Goal: Transaction & Acquisition: Purchase product/service

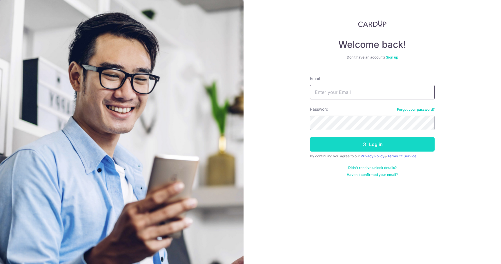
type input "robiehere@hotmail.com"
click at [339, 147] on button "Log in" at bounding box center [372, 144] width 125 height 15
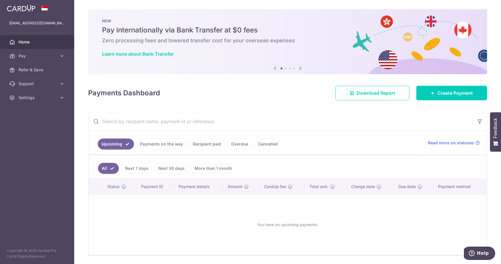
scroll to position [19, 0]
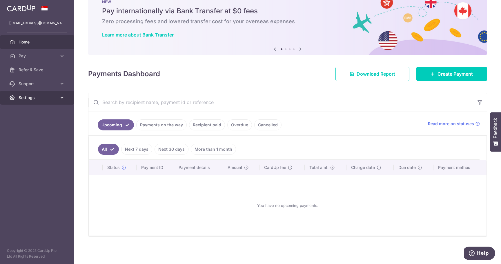
click at [42, 96] on span "Settings" at bounding box center [38, 98] width 38 height 6
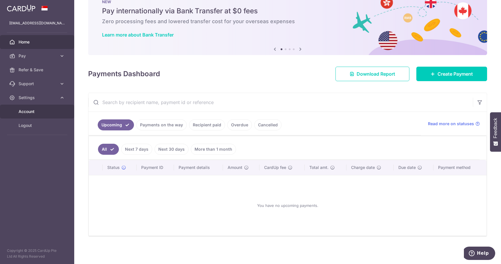
click at [35, 112] on span "Account" at bounding box center [38, 112] width 38 height 6
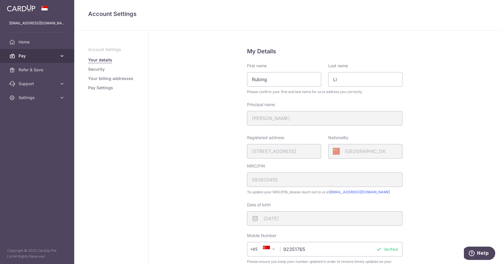
click at [58, 56] on link "Pay" at bounding box center [37, 56] width 74 height 14
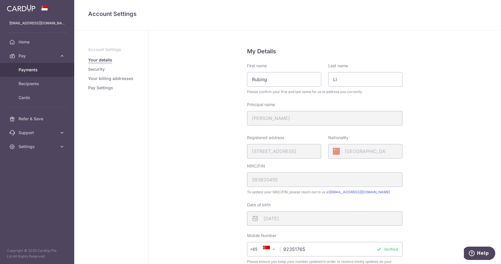
click at [42, 70] on span "Payments" at bounding box center [38, 70] width 38 height 6
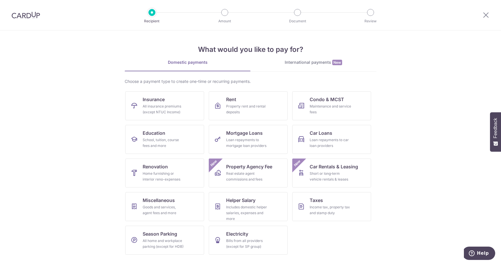
click at [304, 63] on div "International payments New" at bounding box center [314, 62] width 126 height 6
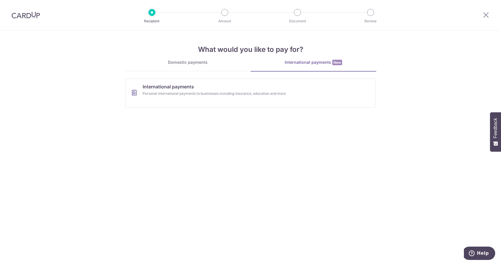
click at [215, 61] on div "Domestic payments" at bounding box center [188, 62] width 126 height 6
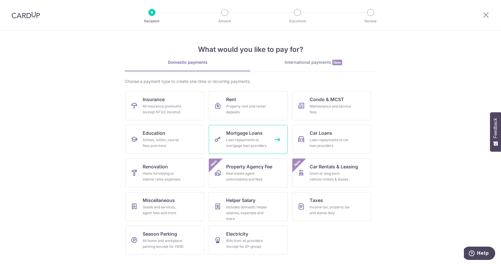
click at [243, 138] on div "Loan repayments to mortgage loan providers" at bounding box center [247, 143] width 42 height 12
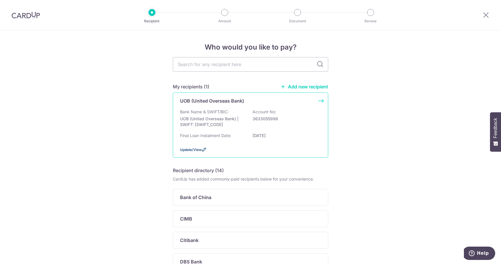
click at [193, 150] on span "Update/View" at bounding box center [191, 150] width 22 height 4
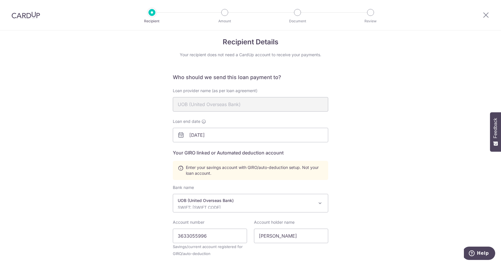
scroll to position [5, 0]
click at [219, 136] on input "02/01/2026" at bounding box center [250, 135] width 155 height 15
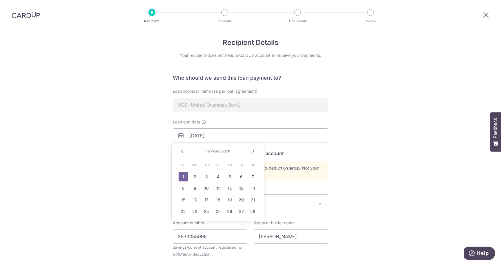
click at [225, 152] on span "2026" at bounding box center [226, 151] width 9 height 4
click at [254, 151] on link "Next" at bounding box center [253, 151] width 7 height 7
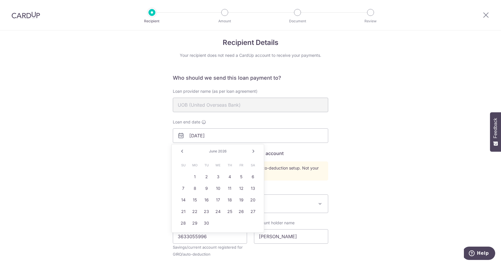
click at [254, 151] on link "Next" at bounding box center [253, 151] width 7 height 7
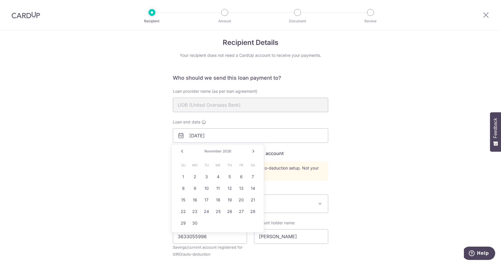
click at [254, 151] on link "Next" at bounding box center [253, 151] width 7 height 7
click at [196, 175] on link "1" at bounding box center [194, 176] width 9 height 9
type input "03/01/2027"
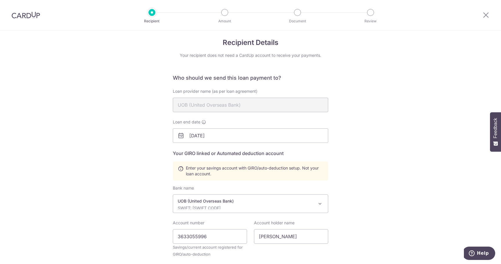
click at [140, 166] on div "Recipient Details Your recipient does not need a CardUp account to receive your…" at bounding box center [250, 193] width 501 height 335
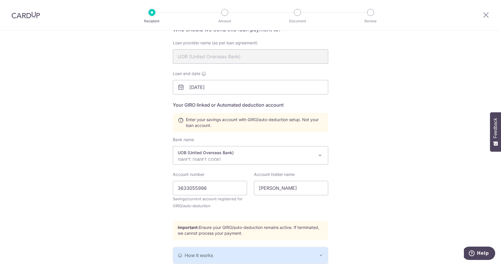
scroll to position [102, 0]
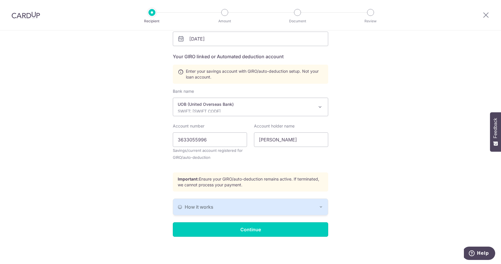
click at [260, 230] on input "Continue" at bounding box center [250, 229] width 155 height 15
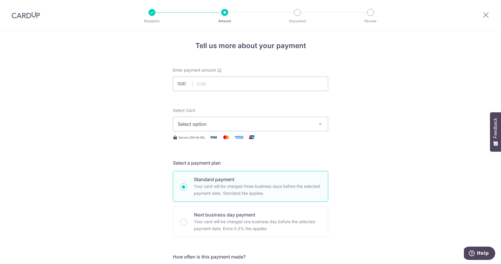
scroll to position [1, 0]
click at [260, 84] on input "text" at bounding box center [250, 84] width 155 height 15
type input "5,000.00"
click at [321, 124] on icon "button" at bounding box center [321, 125] width 6 height 6
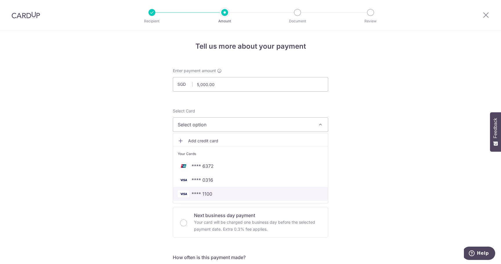
click at [243, 195] on span "**** 1100" at bounding box center [251, 194] width 146 height 7
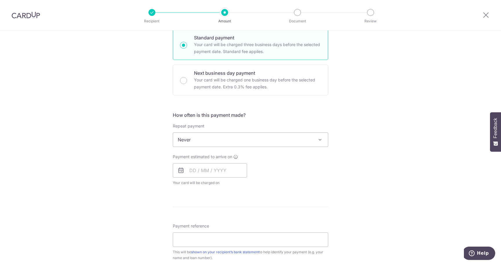
scroll to position [146, 0]
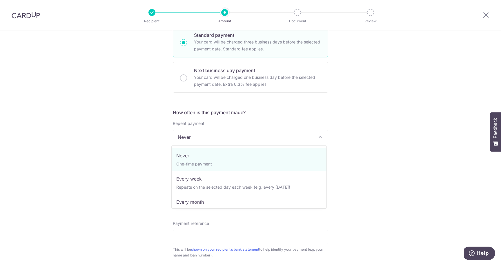
click at [310, 137] on span "Never" at bounding box center [250, 137] width 155 height 14
select select "3"
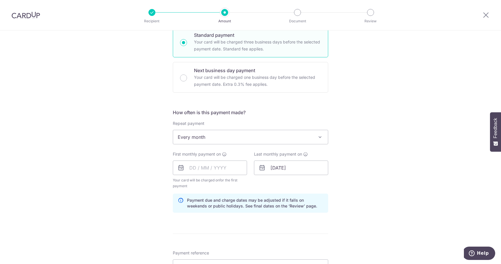
click at [358, 158] on div "Tell us more about your payment Enter payment amount SGD 5,000.00 5000.00 Selec…" at bounding box center [250, 162] width 501 height 554
click at [223, 170] on input "text" at bounding box center [210, 168] width 74 height 15
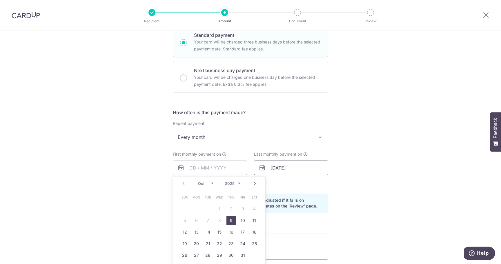
click at [288, 168] on input "03/01/2027" at bounding box center [291, 168] width 74 height 15
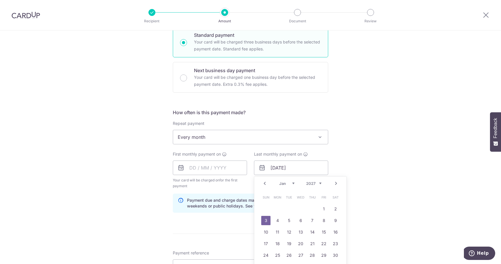
click at [291, 183] on select "Jan Feb Mar Apr May Jun Jul Aug Sep Oct Nov Dec" at bounding box center [286, 183] width 15 height 5
click at [266, 252] on link "28" at bounding box center [265, 255] width 9 height 9
type input "28/02/2027"
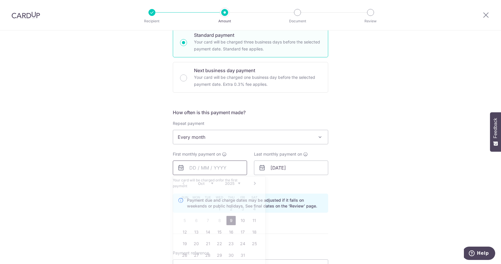
click at [226, 169] on input "text" at bounding box center [210, 168] width 74 height 15
click at [206, 253] on link "28" at bounding box center [207, 255] width 9 height 9
type input "28/10/2025"
click at [125, 171] on div "Tell us more about your payment Enter payment amount SGD 5,000.00 5000.00 Selec…" at bounding box center [250, 162] width 501 height 554
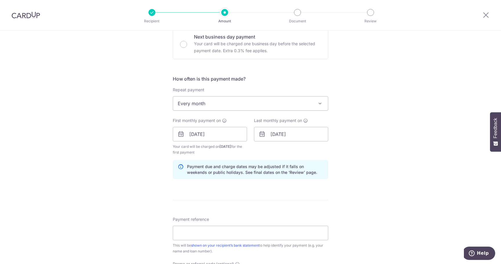
scroll to position [194, 0]
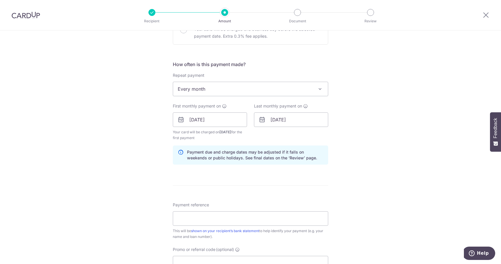
click at [385, 158] on div "Tell us more about your payment Enter payment amount SGD 5,000.00 5000.00 Selec…" at bounding box center [250, 113] width 501 height 554
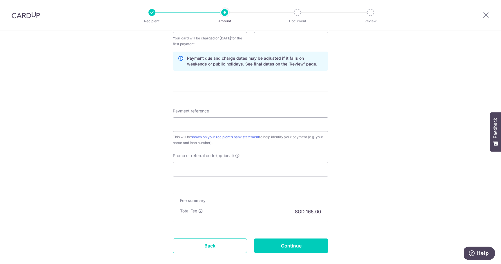
scroll to position [291, 0]
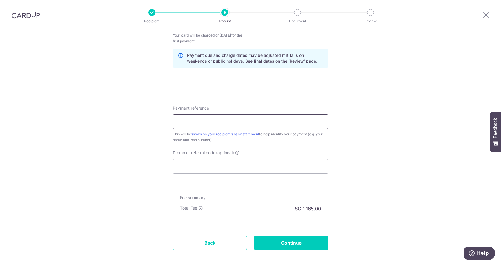
click at [234, 123] on input "Payment reference" at bounding box center [250, 122] width 155 height 15
type input "Rubing LI 6018592115"
click at [198, 167] on input "Promo or referral code (optional)" at bounding box center [250, 166] width 155 height 15
click at [356, 206] on div "Tell us more about your payment Enter payment amount SGD 5,000.00 5000.00 Selec…" at bounding box center [250, 17] width 501 height 554
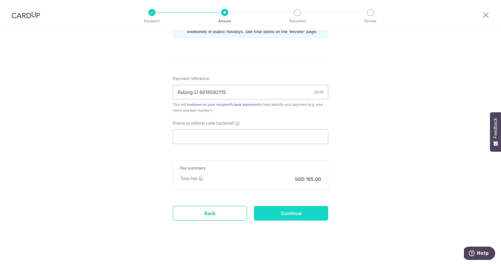
click at [301, 215] on input "Continue" at bounding box center [291, 213] width 74 height 15
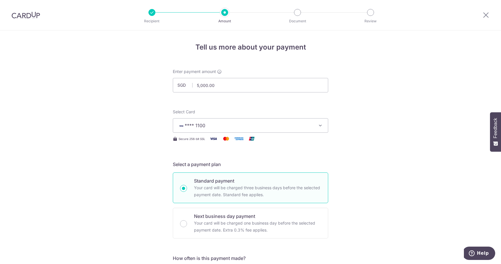
drag, startPoint x: 23, startPoint y: 16, endPoint x: 277, endPoint y: 27, distance: 254.6
click at [23, 16] on img at bounding box center [26, 15] width 28 height 7
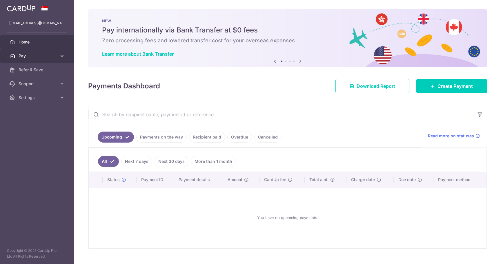
click at [26, 55] on span "Pay" at bounding box center [38, 56] width 38 height 6
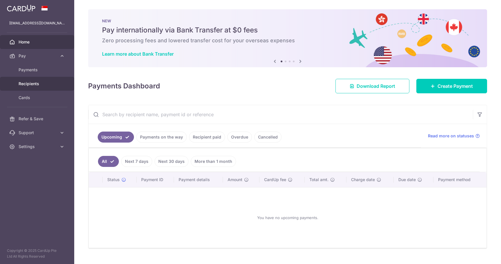
click at [32, 85] on span "Recipients" at bounding box center [38, 84] width 38 height 6
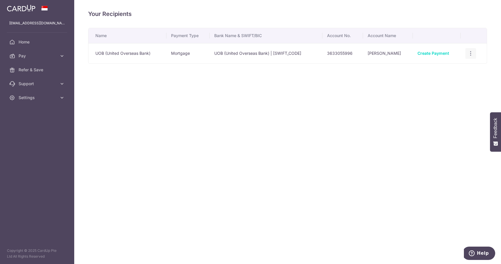
click at [472, 53] on icon "button" at bounding box center [471, 53] width 6 height 6
click at [443, 70] on span "View/Edit" at bounding box center [451, 69] width 39 height 7
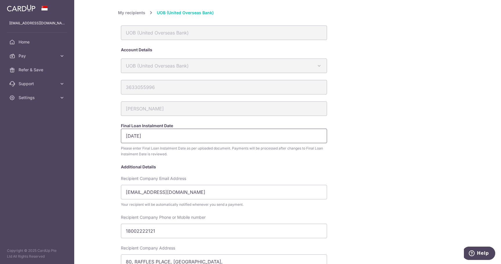
click at [155, 136] on input "02/01/2026" at bounding box center [224, 136] width 206 height 15
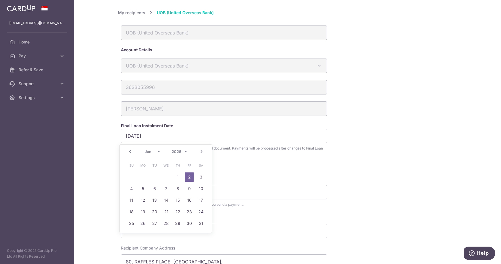
click at [184, 152] on select "2025 2026 2027 2028 2029 2030 2031 2032 2033 2034 2035 2036" at bounding box center [179, 151] width 15 height 5
click at [159, 153] on select "Jan Feb Mar Apr May Jun Jul Aug Sep Oct Nov Dec" at bounding box center [152, 151] width 15 height 5
click at [143, 177] on link "1" at bounding box center [142, 177] width 9 height 9
type input "01/03/2027"
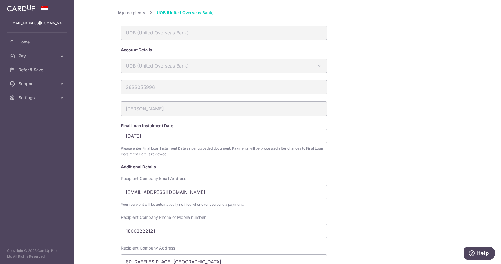
click at [373, 164] on div "My recipients UOB (United Overseas Bank) UOB (United Overseas Bank) Account Det…" at bounding box center [287, 253] width 339 height 489
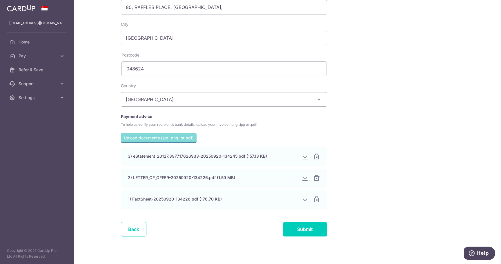
scroll to position [261, 0]
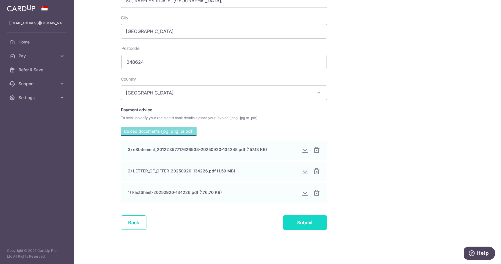
click at [306, 224] on input "Submit" at bounding box center [305, 222] width 44 height 15
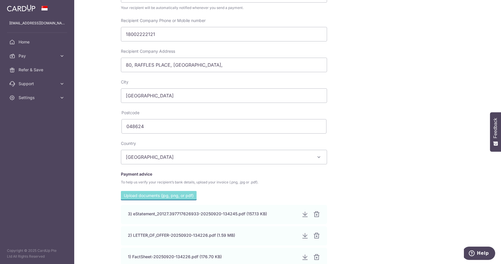
scroll to position [267, 0]
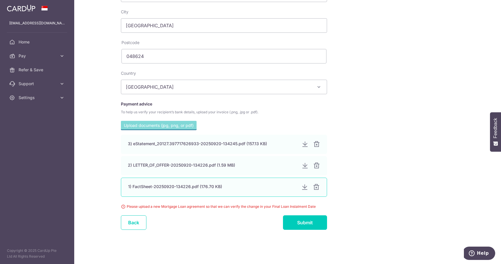
click at [304, 188] on div at bounding box center [304, 187] width 7 height 7
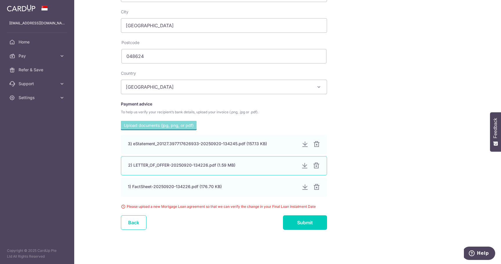
click at [302, 164] on div at bounding box center [304, 165] width 7 height 7
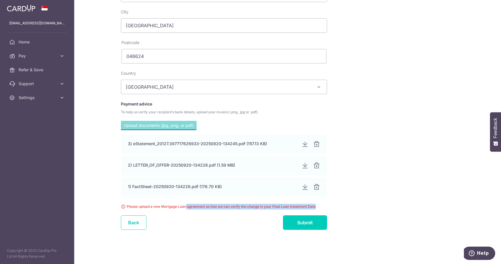
drag, startPoint x: 186, startPoint y: 205, endPoint x: 344, endPoint y: 205, distance: 157.5
click at [325, 204] on div "Upload documents (jpg, png, or pdf) 3) eStatement_20127.397717626933-20250920-1…" at bounding box center [224, 165] width 212 height 89
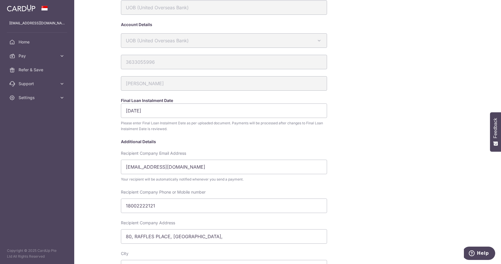
scroll to position [0, 0]
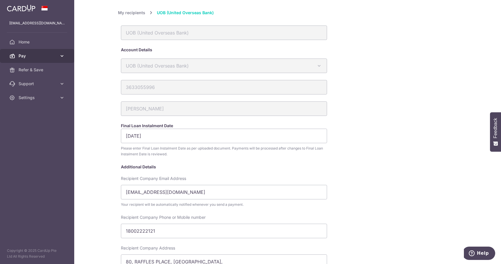
click at [44, 56] on span "Pay" at bounding box center [38, 56] width 38 height 6
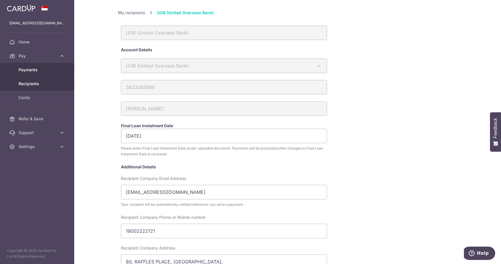
click at [36, 68] on span "Payments" at bounding box center [38, 70] width 38 height 6
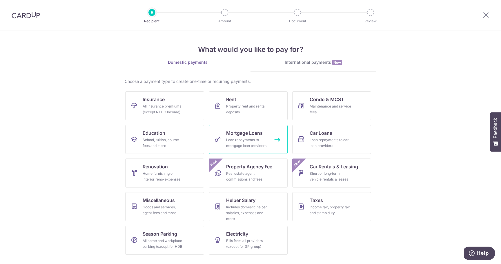
click at [247, 139] on div "Loan repayments to mortgage loan providers" at bounding box center [247, 143] width 42 height 12
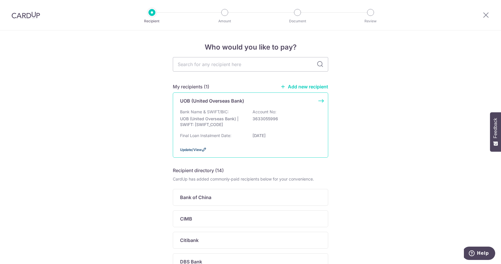
click at [192, 150] on span "Update/View" at bounding box center [191, 150] width 22 height 4
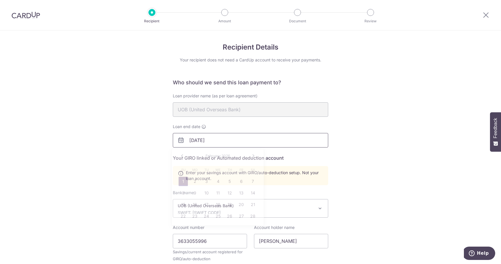
click at [234, 141] on input "02/01/2026" at bounding box center [250, 140] width 155 height 15
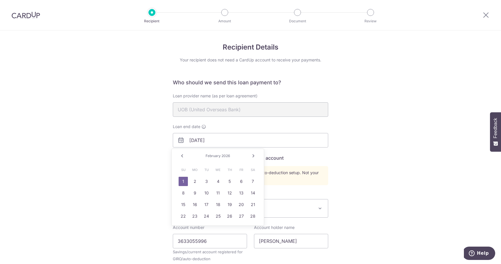
click at [255, 155] on link "Next" at bounding box center [253, 156] width 7 height 7
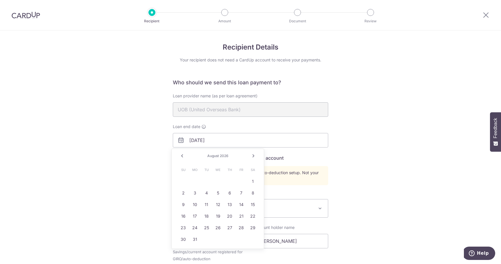
click at [255, 155] on link "Next" at bounding box center [253, 156] width 7 height 7
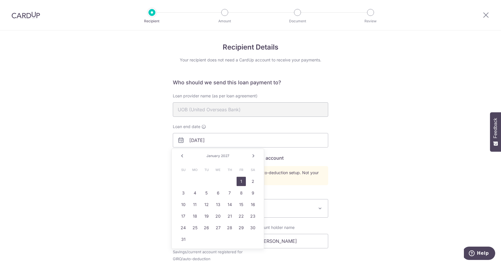
click at [242, 179] on link "1" at bounding box center [241, 181] width 9 height 9
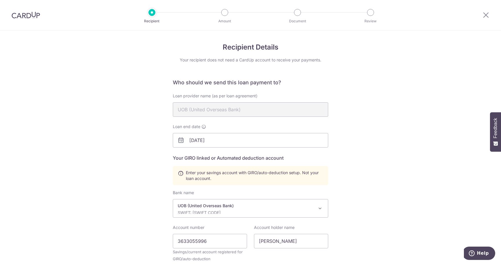
click at [365, 151] on div "Recipient Details Your recipient does not need a CardUp account to receive your…" at bounding box center [250, 197] width 501 height 335
click at [276, 144] on input "01/01/2027" at bounding box center [250, 140] width 155 height 15
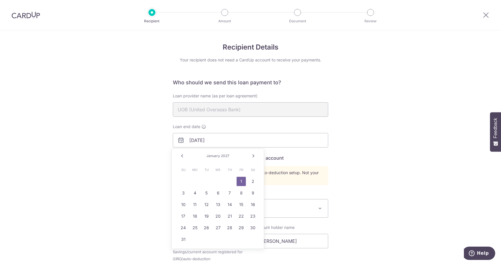
click at [254, 157] on link "Next" at bounding box center [253, 156] width 7 height 7
click at [194, 181] on link "1" at bounding box center [194, 181] width 9 height 9
type input "03/01/2027"
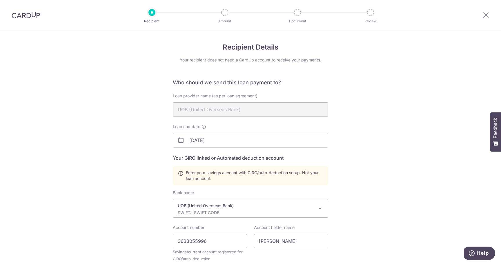
click at [360, 157] on div "Recipient Details Your recipient does not need a CardUp account to receive your…" at bounding box center [250, 197] width 501 height 335
click at [263, 141] on input "03/01/2027" at bounding box center [250, 140] width 155 height 15
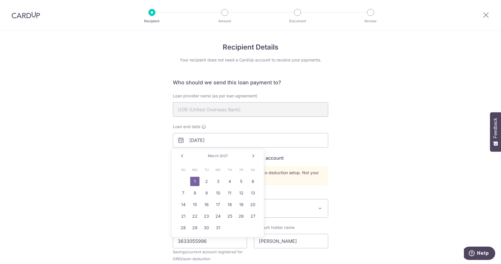
click at [369, 147] on div "Recipient Details Your recipient does not need a CardUp account to receive your…" at bounding box center [250, 197] width 501 height 335
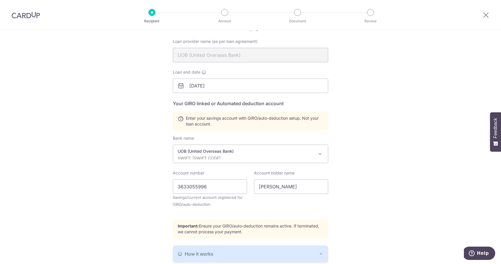
scroll to position [102, 0]
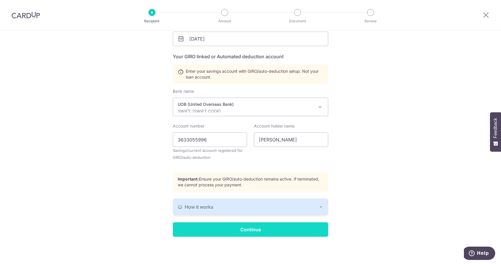
click at [262, 230] on input "Continue" at bounding box center [250, 229] width 155 height 15
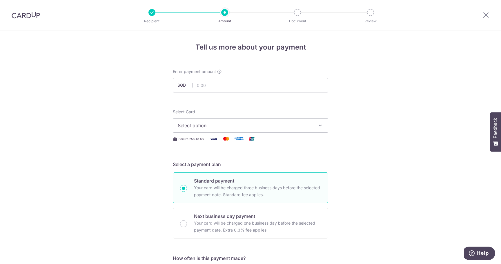
scroll to position [97, 0]
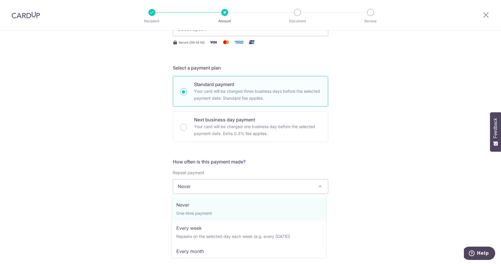
click at [282, 183] on span "Never" at bounding box center [250, 187] width 155 height 14
select select "3"
type input "[DATE]"
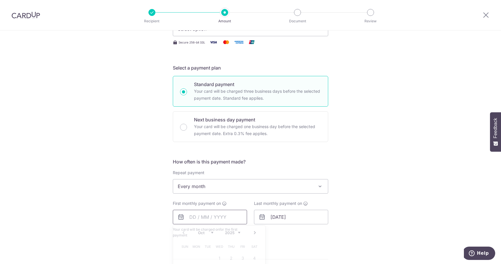
click at [217, 218] on input "text" at bounding box center [210, 217] width 74 height 15
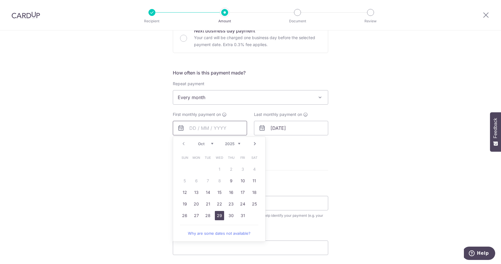
scroll to position [193, 0]
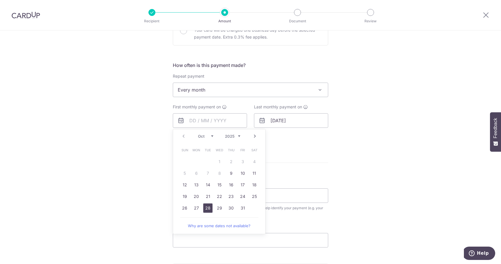
click at [208, 211] on link "28" at bounding box center [207, 208] width 9 height 9
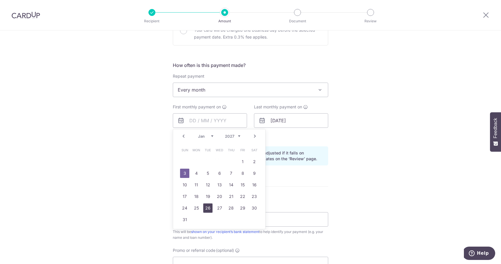
type input "[DATE]"
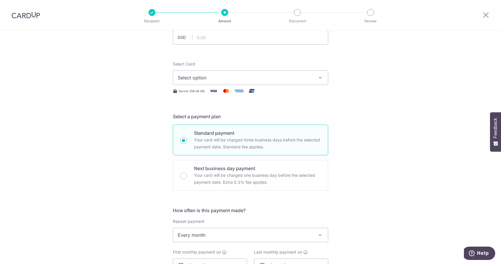
scroll to position [0, 0]
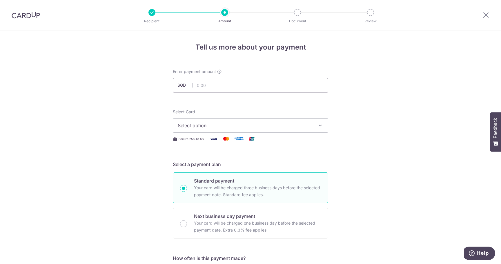
click at [220, 87] on input "text" at bounding box center [250, 85] width 155 height 15
type input "5,000.00"
click at [212, 126] on span "Select option" at bounding box center [245, 125] width 135 height 7
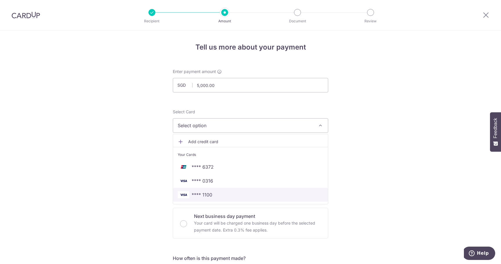
click at [210, 196] on span "**** 1100" at bounding box center [202, 194] width 21 height 7
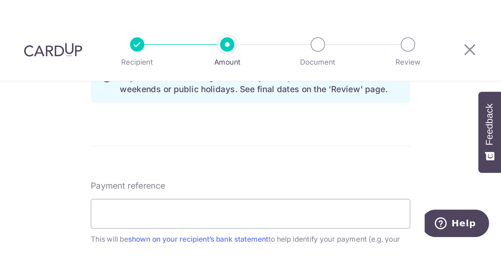
scroll to position [320, 0]
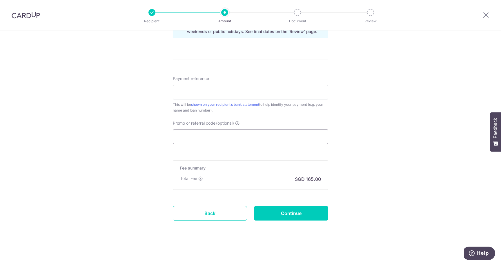
click at [214, 138] on input "Promo or referral code (optional)" at bounding box center [250, 137] width 155 height 15
click at [212, 92] on input "Payment reference" at bounding box center [250, 92] width 155 height 15
type input "Rubing LI 6018592115"
click at [296, 211] on input "Continue" at bounding box center [291, 213] width 74 height 15
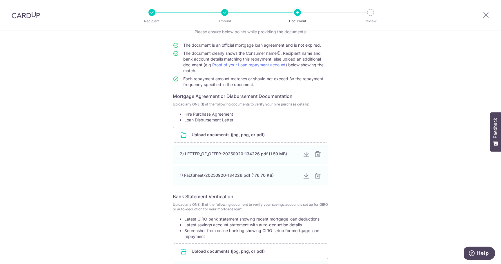
scroll to position [48, 0]
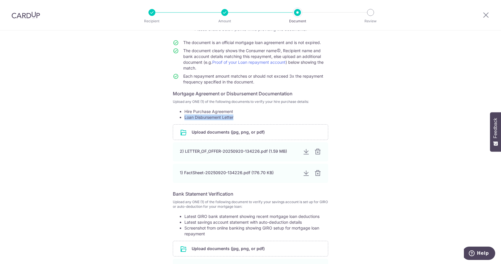
drag, startPoint x: 183, startPoint y: 117, endPoint x: 234, endPoint y: 117, distance: 51.0
click at [234, 117] on li "Loan Disbursement Letter" at bounding box center [256, 118] width 144 height 6
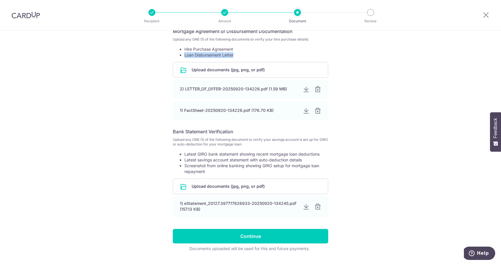
scroll to position [125, 0]
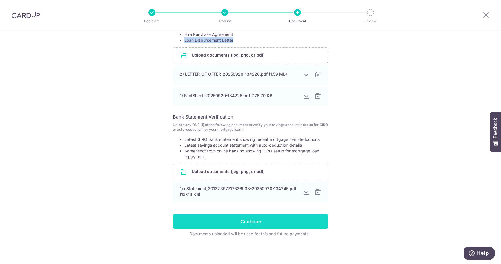
click at [289, 218] on input "Continue" at bounding box center [250, 221] width 155 height 15
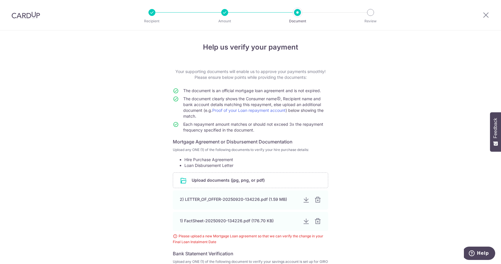
click at [28, 17] on img at bounding box center [26, 15] width 28 height 7
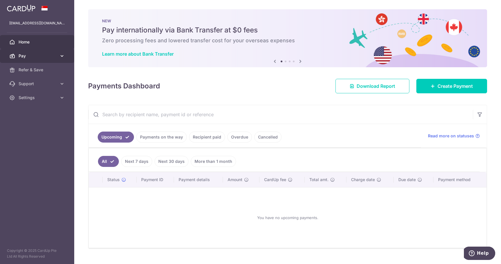
click at [31, 56] on span "Pay" at bounding box center [38, 56] width 38 height 6
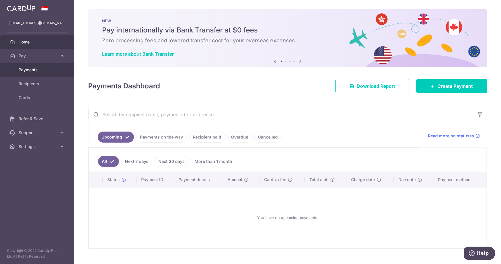
click at [34, 71] on span "Payments" at bounding box center [38, 70] width 38 height 6
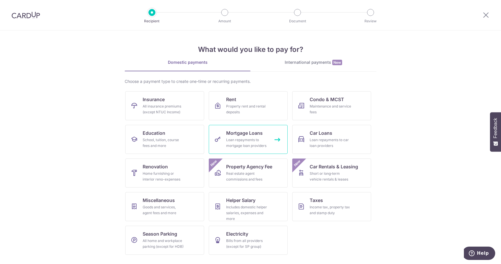
click at [252, 142] on div "Loan repayments to mortgage loan providers" at bounding box center [247, 143] width 42 height 12
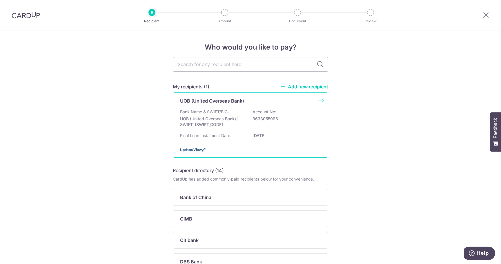
click at [191, 150] on span "Update/View" at bounding box center [191, 150] width 22 height 4
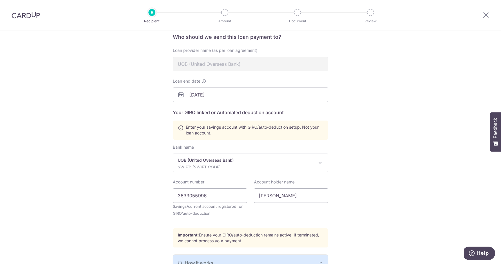
scroll to position [97, 0]
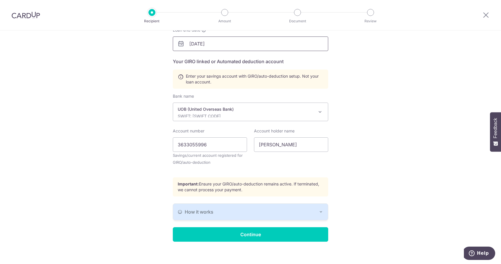
click at [231, 42] on input "[DATE]" at bounding box center [250, 44] width 155 height 15
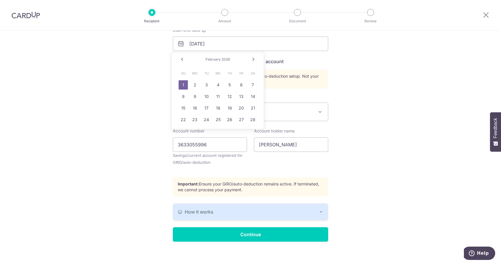
click at [253, 59] on link "Next" at bounding box center [253, 59] width 7 height 7
click at [184, 84] on link "1" at bounding box center [183, 84] width 9 height 9
type input "03/01/2026"
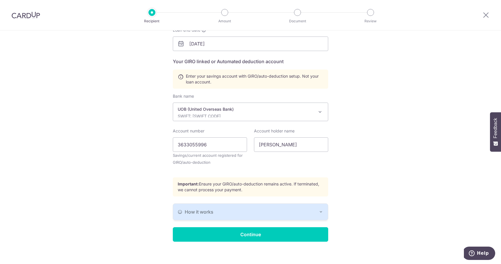
click at [359, 109] on div "Recipient Details Your recipient does not need a CardUp account to receive your…" at bounding box center [250, 101] width 501 height 335
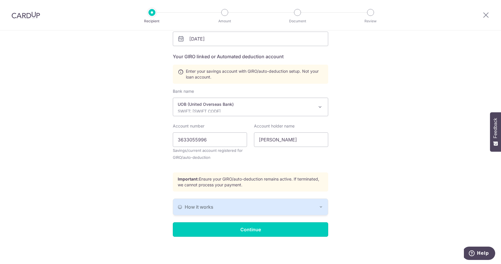
click at [258, 231] on input "Continue" at bounding box center [250, 229] width 155 height 15
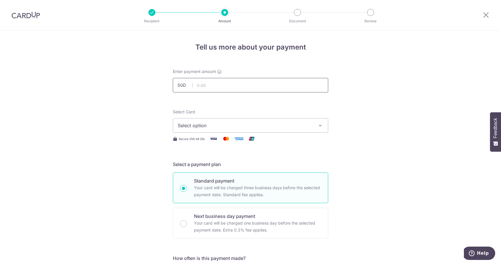
click at [264, 86] on input "text" at bounding box center [250, 85] width 155 height 15
type input "5,000.00"
click at [224, 126] on span "Select option" at bounding box center [245, 125] width 135 height 7
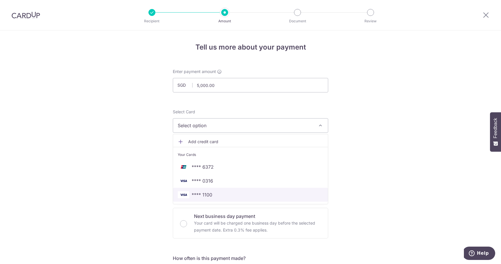
click at [213, 192] on span "**** 1100" at bounding box center [251, 194] width 146 height 7
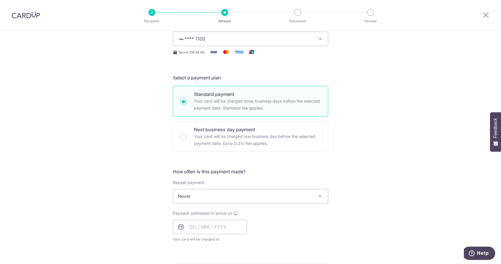
scroll to position [145, 0]
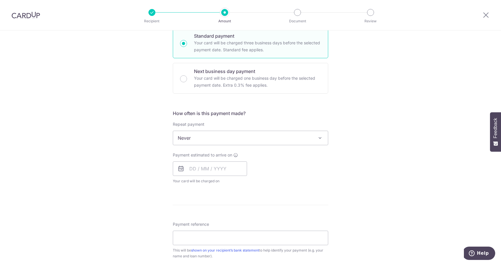
click at [311, 142] on span "Never" at bounding box center [250, 138] width 155 height 14
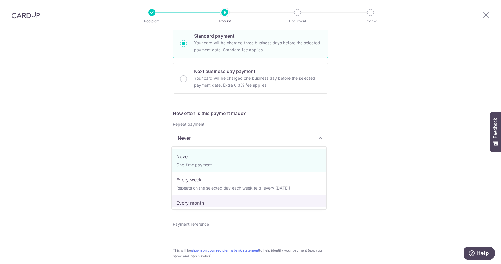
select select "3"
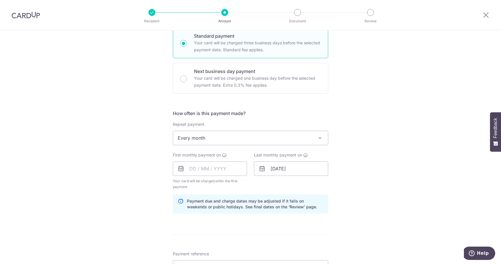
click at [371, 174] on div "Tell us more about your payment Enter payment amount SGD 5,000.00 5000.00 Selec…" at bounding box center [250, 162] width 501 height 554
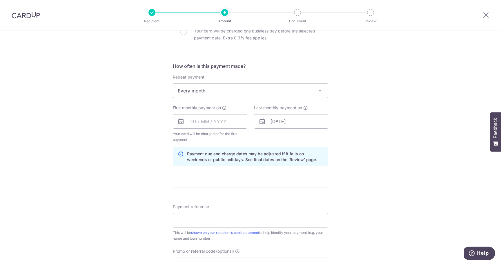
scroll to position [193, 0]
click at [222, 119] on input "text" at bounding box center [210, 120] width 74 height 15
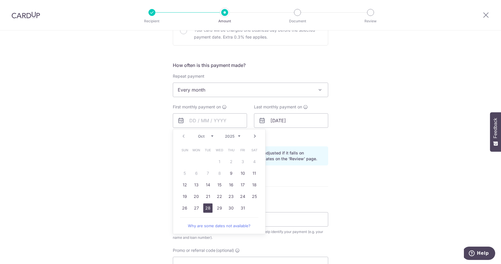
drag, startPoint x: 207, startPoint y: 208, endPoint x: 329, endPoint y: 186, distance: 124.4
click at [207, 208] on link "28" at bounding box center [207, 208] width 9 height 9
type input "[DATE]"
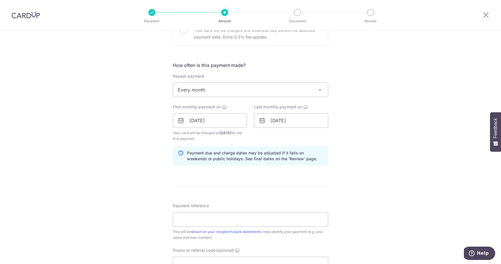
click at [398, 173] on div "Tell us more about your payment Enter payment amount SGD 5,000.00 5000.00 Selec…" at bounding box center [250, 114] width 501 height 554
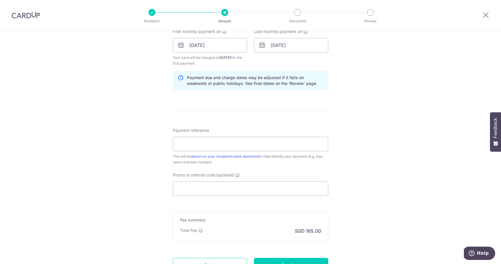
scroll to position [290, 0]
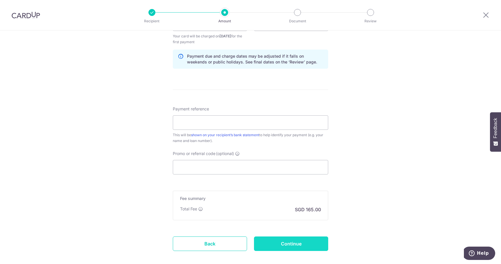
click at [306, 247] on input "Continue" at bounding box center [291, 244] width 74 height 15
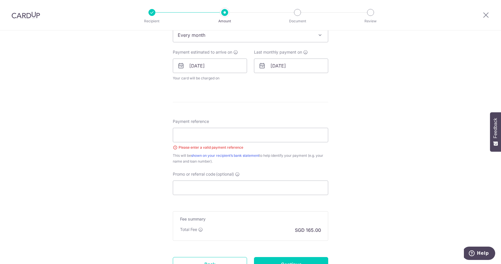
scroll to position [251, 0]
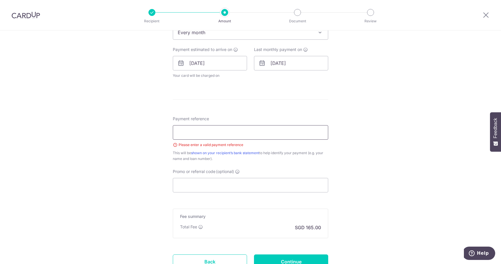
click at [244, 133] on input "Payment reference" at bounding box center [250, 132] width 155 height 15
type input "Rubing LI 6018592115"
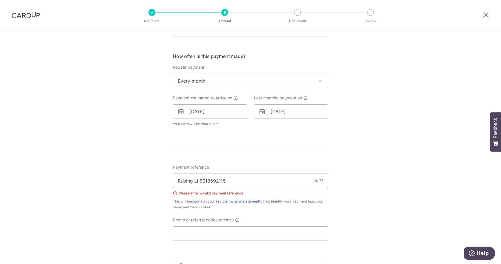
scroll to position [154, 0]
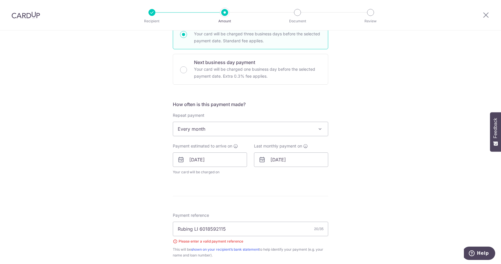
click at [377, 158] on div "Tell us more about your payment Enter payment amount SGD 5,000.00 5000.00 Selec…" at bounding box center [250, 142] width 501 height 533
click at [291, 161] on input "03/01/2026" at bounding box center [291, 160] width 74 height 15
click at [292, 175] on select "Jan Feb Mar Apr May Jun Jul Aug Sep Oct Nov Dec" at bounding box center [286, 175] width 15 height 5
click at [334, 235] on link "28" at bounding box center [335, 235] width 9 height 9
type input "28/02/2026"
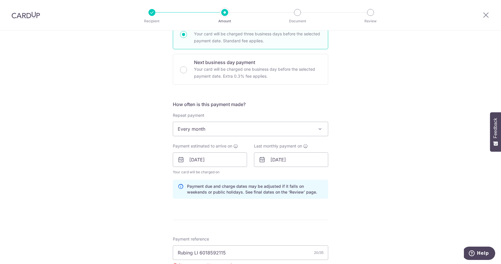
click at [379, 177] on div "Tell us more about your payment Enter payment amount SGD 5,000.00 5000.00 Selec…" at bounding box center [250, 154] width 501 height 557
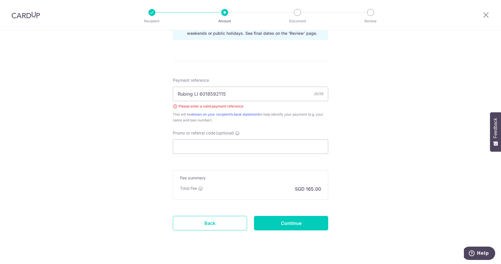
scroll to position [323, 0]
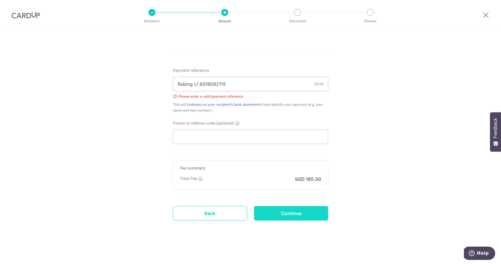
click at [304, 214] on input "Continue" at bounding box center [291, 213] width 74 height 15
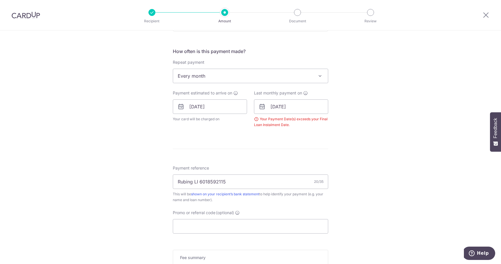
scroll to position [196, 0]
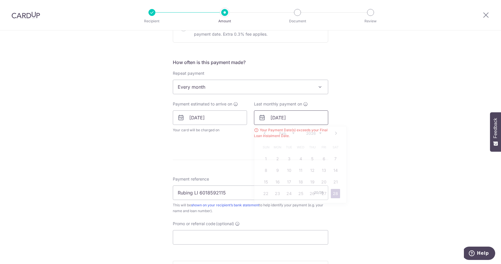
click at [302, 119] on input "[DATE]" at bounding box center [291, 117] width 74 height 15
click at [282, 117] on input "[DATE]" at bounding box center [291, 117] width 74 height 15
click at [264, 132] on link "Prev" at bounding box center [264, 133] width 7 height 7
click at [298, 206] on link "28" at bounding box center [300, 205] width 9 height 9
type input "28/01/2026"
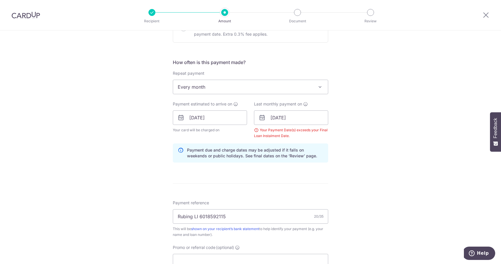
click at [369, 129] on div "Tell us more about your payment Enter payment amount SGD 5,000.00 5000.00 Selec…" at bounding box center [250, 111] width 501 height 554
click at [315, 115] on input "28/01/2026" at bounding box center [291, 117] width 74 height 15
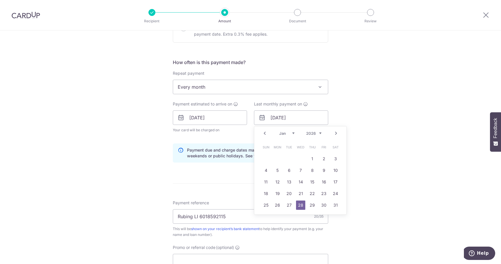
click at [298, 204] on link "28" at bounding box center [300, 205] width 9 height 9
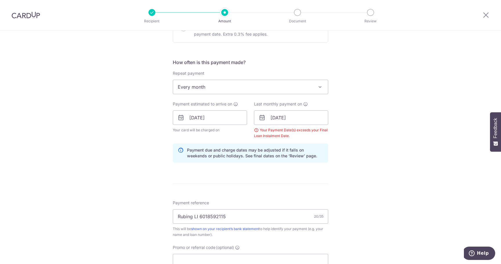
click at [393, 146] on div "Tell us more about your payment Enter payment amount SGD 5,000.00 5000.00 Selec…" at bounding box center [250, 111] width 501 height 554
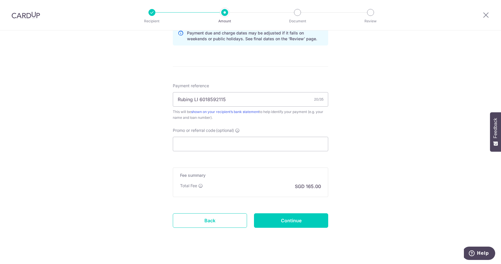
scroll to position [320, 0]
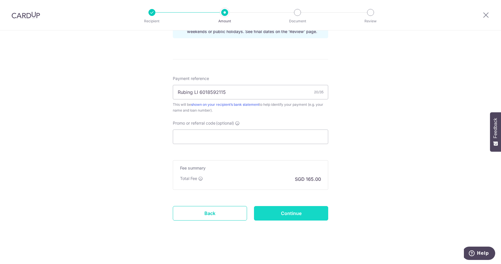
click at [300, 212] on input "Continue" at bounding box center [291, 213] width 74 height 15
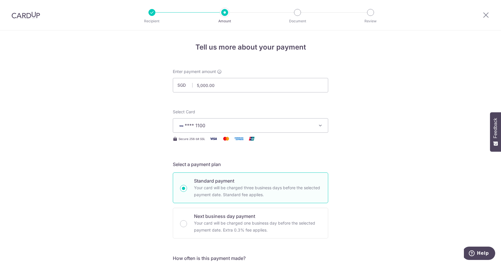
click at [28, 17] on img at bounding box center [26, 15] width 28 height 7
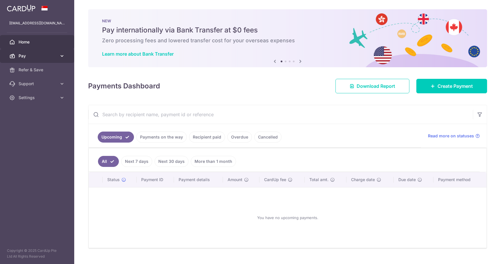
click at [37, 57] on span "Pay" at bounding box center [38, 56] width 38 height 6
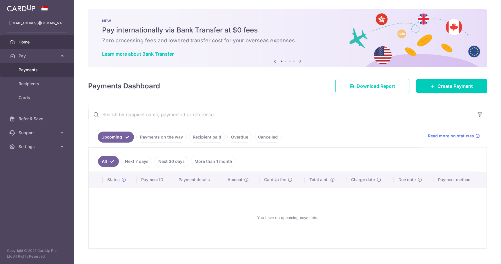
click at [33, 70] on span "Payments" at bounding box center [38, 70] width 38 height 6
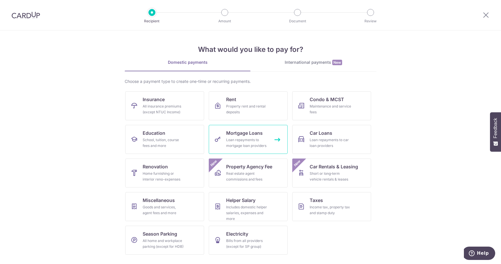
click at [261, 133] on span "Mortgage Loans" at bounding box center [244, 133] width 37 height 7
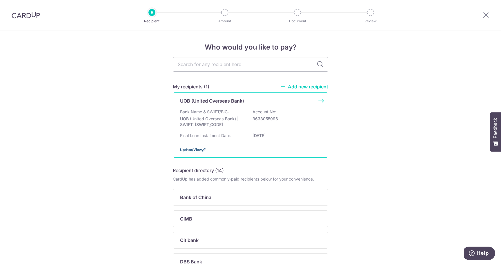
click at [196, 150] on span "Update/View" at bounding box center [191, 150] width 22 height 4
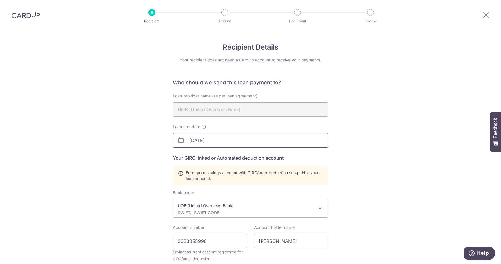
click at [258, 143] on input "[DATE]" at bounding box center [250, 140] width 155 height 15
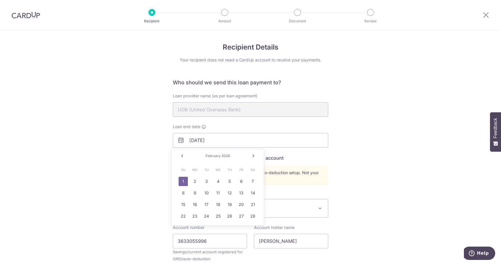
click at [387, 137] on div "Recipient Details Your recipient does not need a CardUp account to receive your…" at bounding box center [250, 197] width 501 height 335
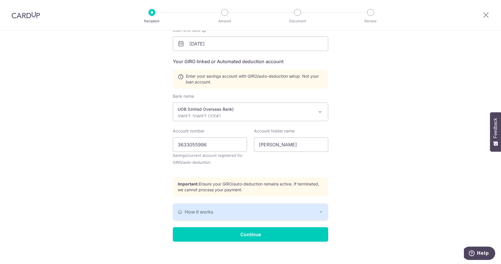
scroll to position [102, 0]
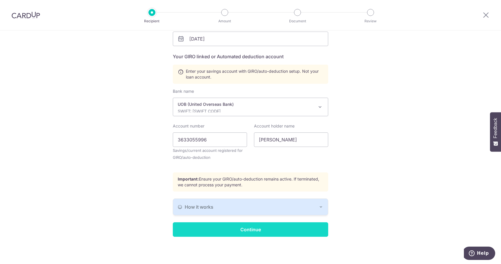
click at [270, 226] on input "Continue" at bounding box center [250, 229] width 155 height 15
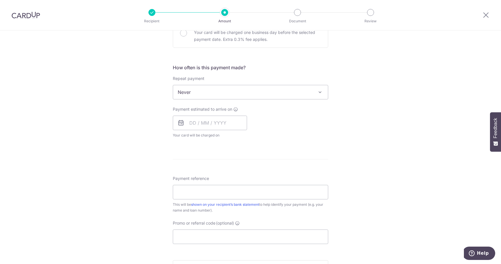
scroll to position [193, 0]
click at [276, 91] on span "Never" at bounding box center [250, 90] width 155 height 14
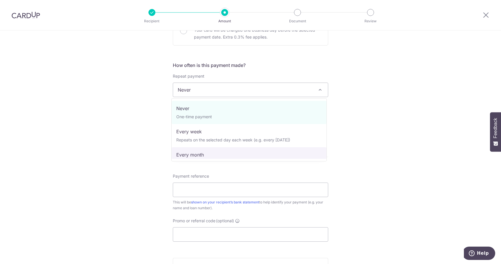
select select "3"
type input "[DATE]"
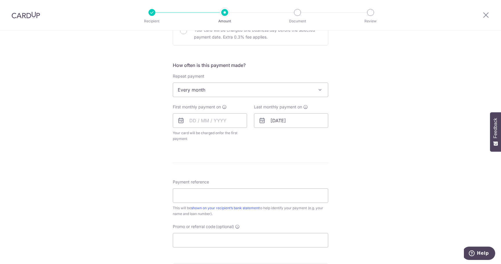
click at [347, 151] on div "Tell us more about your payment Enter payment amount SGD Select Card Select opt…" at bounding box center [250, 102] width 501 height 530
click at [334, 152] on div "Tell us more about your payment Enter payment amount SGD Select Card Select opt…" at bounding box center [250, 102] width 501 height 530
click at [209, 119] on input "text" at bounding box center [210, 120] width 74 height 15
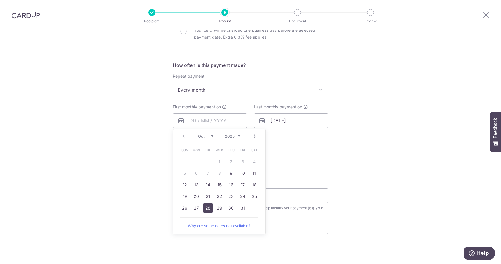
click at [208, 209] on link "28" at bounding box center [207, 208] width 9 height 9
type input "[DATE]"
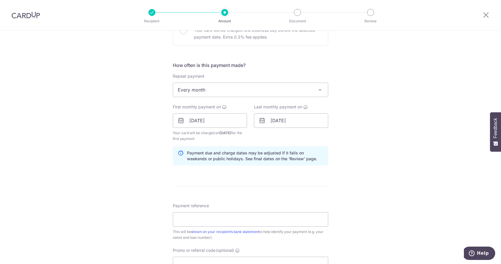
click at [374, 157] on div "Tell us more about your payment Enter payment amount SGD Select Card Select opt…" at bounding box center [250, 114] width 501 height 554
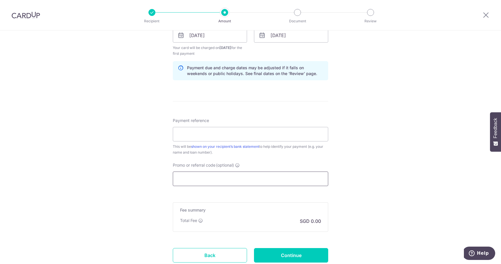
scroll to position [272, 0]
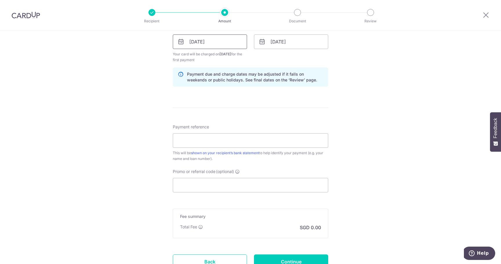
click at [196, 42] on input "[DATE]" at bounding box center [210, 42] width 74 height 15
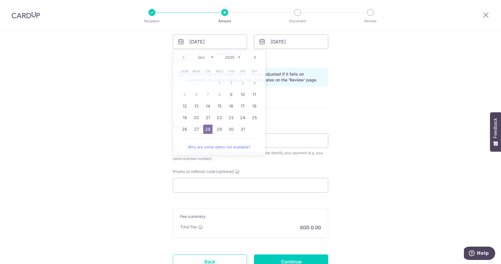
click at [394, 110] on div "Tell us more about your payment Enter payment amount SGD Select Card Select opt…" at bounding box center [250, 35] width 501 height 554
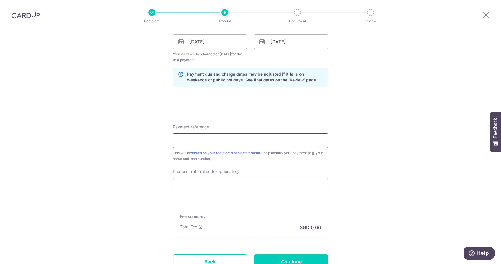
click at [264, 143] on input "Payment reference" at bounding box center [250, 140] width 155 height 15
type input "Rubing LI 6018592115"
click at [361, 192] on div "Tell us more about your payment Enter payment amount SGD Select Card Select opt…" at bounding box center [250, 35] width 501 height 554
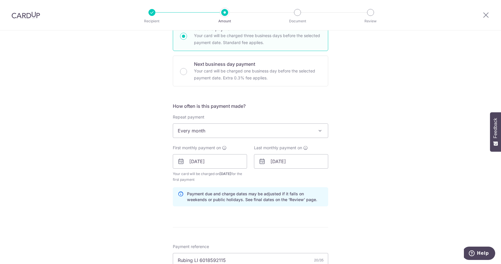
scroll to position [30, 0]
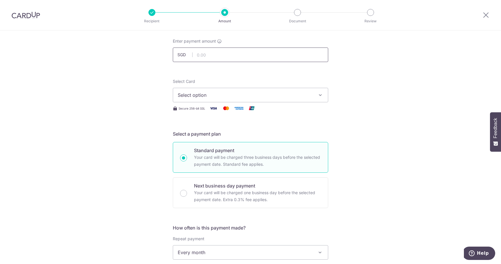
click at [255, 53] on input "text" at bounding box center [250, 55] width 155 height 15
type input "5,000.00"
click at [229, 98] on span "Select option" at bounding box center [245, 95] width 135 height 7
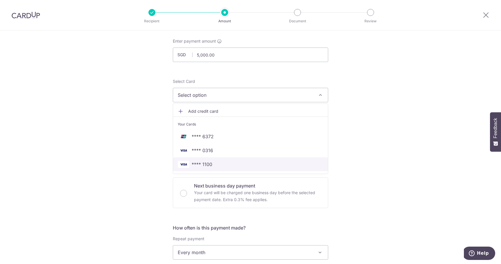
click at [217, 163] on span "**** 1100" at bounding box center [251, 164] width 146 height 7
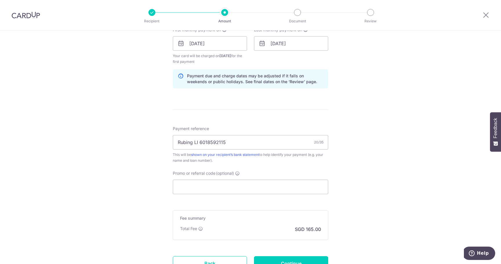
scroll to position [320, 0]
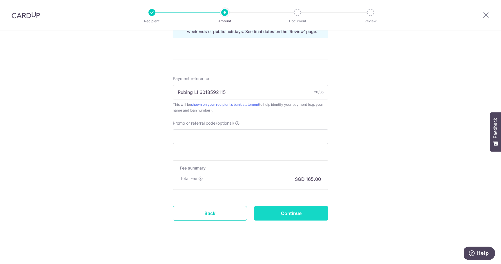
click at [309, 212] on input "Continue" at bounding box center [291, 213] width 74 height 15
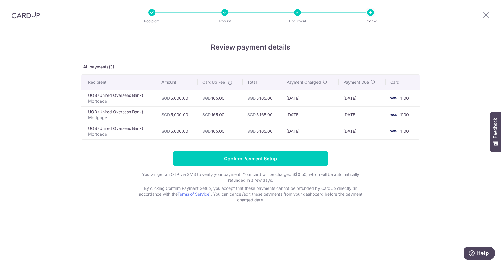
drag, startPoint x: 365, startPoint y: 99, endPoint x: 363, endPoint y: 110, distance: 11.3
click at [340, 100] on td "[DATE]" at bounding box center [362, 98] width 47 height 17
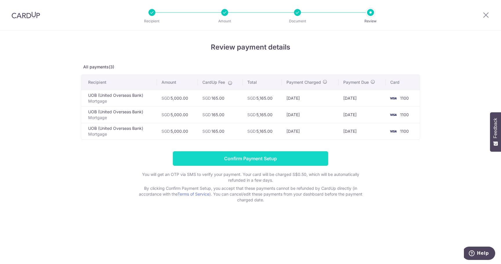
click at [302, 157] on input "Confirm Payment Setup" at bounding box center [250, 158] width 155 height 15
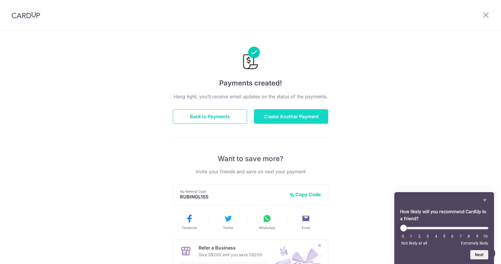
click at [290, 114] on button "Create Another Payment" at bounding box center [291, 116] width 74 height 15
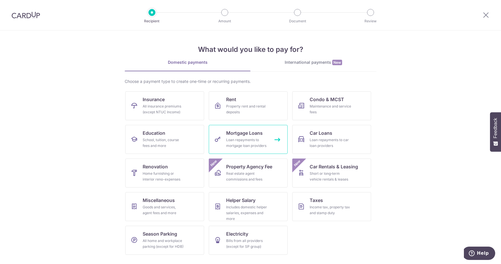
click at [248, 140] on div "Loan repayments to mortgage loan providers" at bounding box center [247, 143] width 42 height 12
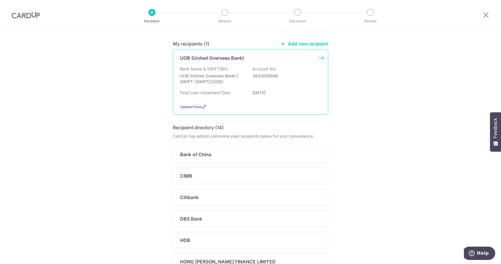
scroll to position [48, 0]
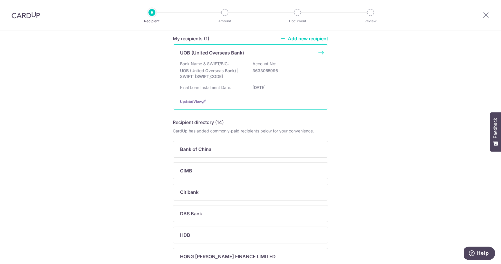
click at [276, 71] on p "3633055996" at bounding box center [285, 71] width 65 height 6
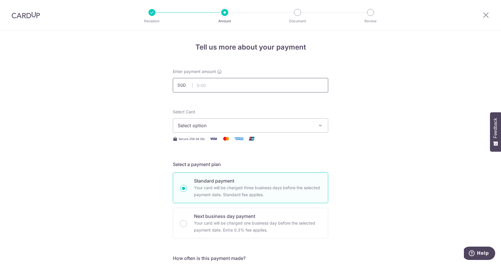
click at [239, 85] on input "text" at bounding box center [250, 85] width 155 height 15
type input "4,916.00"
click at [318, 124] on icon "button" at bounding box center [321, 126] width 6 height 6
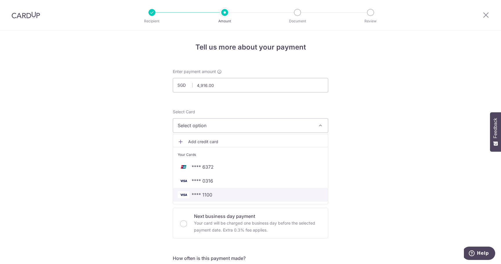
click at [260, 195] on span "**** 1100" at bounding box center [251, 194] width 146 height 7
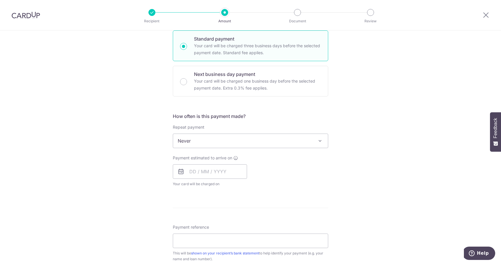
scroll to position [145, 0]
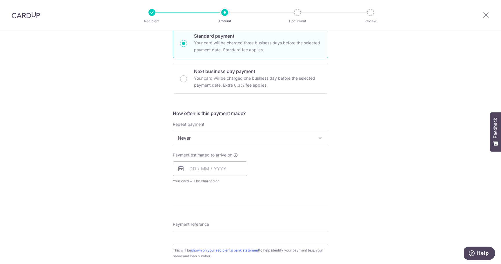
click at [303, 135] on span "Never" at bounding box center [250, 138] width 155 height 14
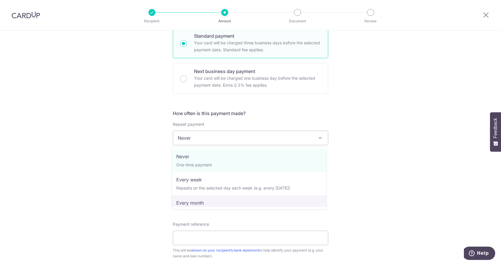
select select "3"
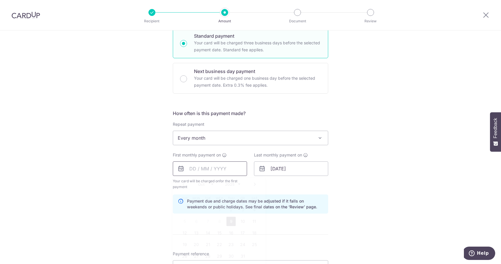
click at [235, 166] on input "text" at bounding box center [210, 169] width 74 height 15
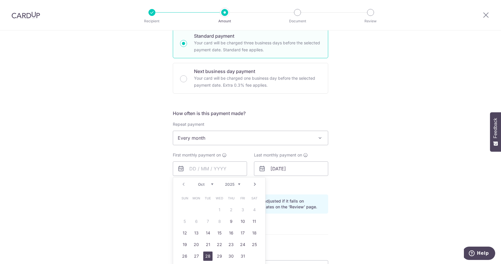
click at [207, 255] on link "28" at bounding box center [207, 256] width 9 height 9
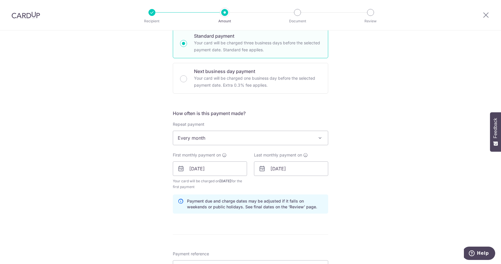
click at [374, 193] on div "Tell us more about your payment Enter payment amount SGD 4,916.00 4916.00 Selec…" at bounding box center [250, 162] width 501 height 554
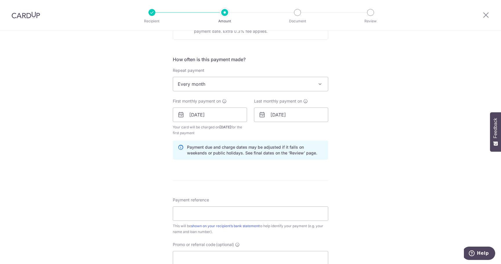
scroll to position [242, 0]
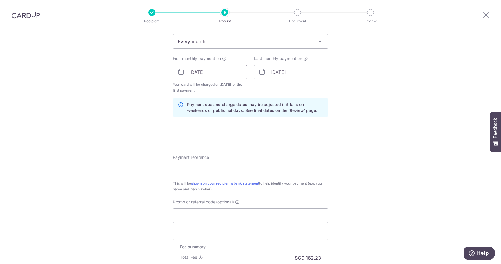
click at [205, 71] on input "28/10/2025" at bounding box center [210, 72] width 74 height 15
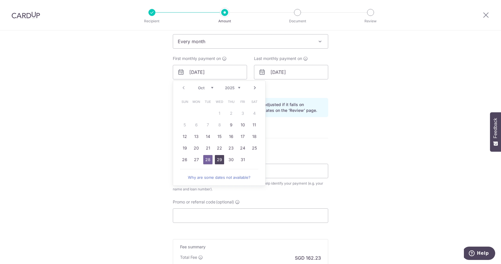
click at [219, 160] on link "29" at bounding box center [219, 159] width 9 height 9
type input "29/10/2025"
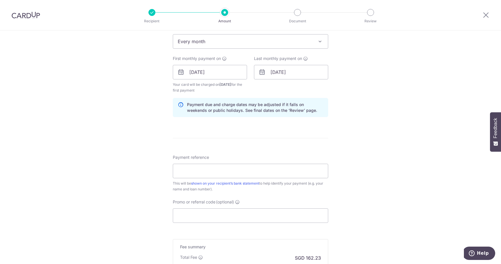
click at [353, 144] on div "Tell us more about your payment Enter payment amount SGD 4,916.00 4916.00 Selec…" at bounding box center [250, 66] width 501 height 554
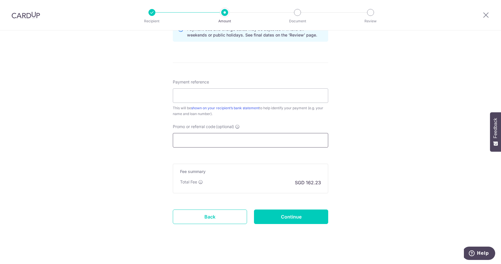
scroll to position [320, 0]
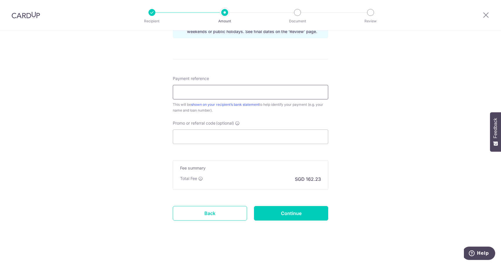
click at [235, 90] on input "Payment reference" at bounding box center [250, 92] width 155 height 15
type input "Rubing LI 6018592115"
click at [304, 214] on input "Continue" at bounding box center [291, 213] width 74 height 15
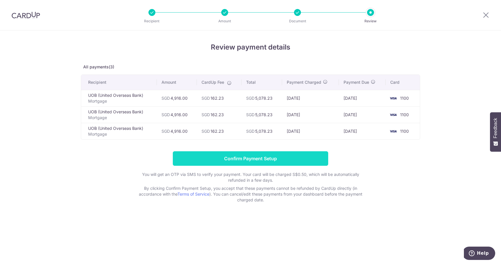
click at [264, 155] on input "Confirm Payment Setup" at bounding box center [250, 158] width 155 height 15
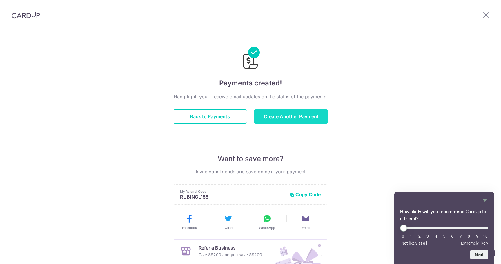
click at [300, 114] on button "Create Another Payment" at bounding box center [291, 116] width 74 height 15
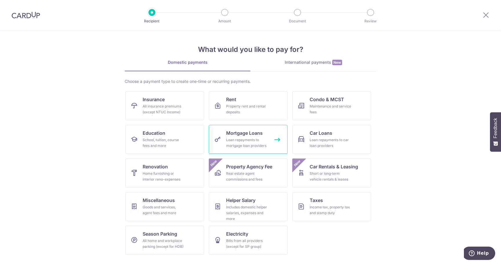
click at [260, 134] on span "Mortgage Loans" at bounding box center [244, 133] width 37 height 7
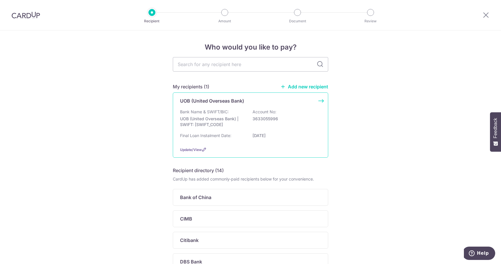
click at [263, 119] on p "3633055996" at bounding box center [285, 119] width 65 height 6
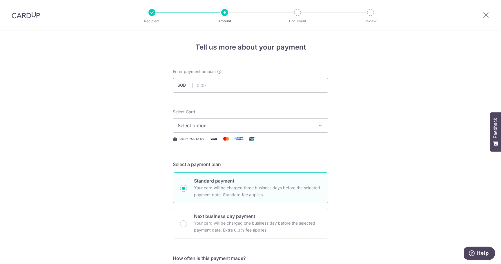
click at [234, 87] on input "text" at bounding box center [250, 85] width 155 height 15
type input "5,000.00"
click at [226, 126] on span "Select option" at bounding box center [245, 125] width 135 height 7
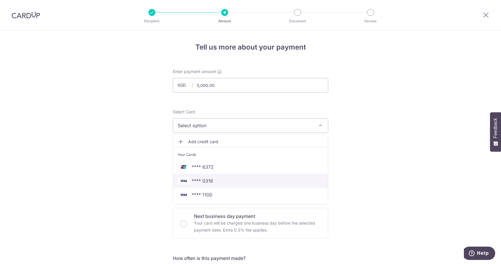
click at [213, 182] on span "**** 0316" at bounding box center [251, 180] width 146 height 7
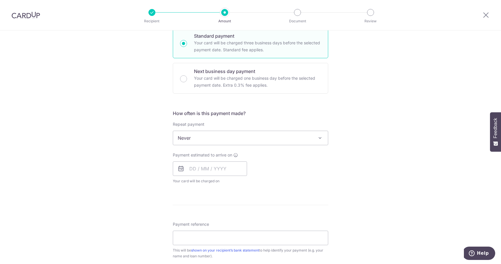
scroll to position [193, 0]
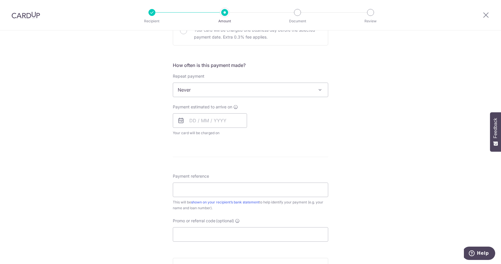
click at [294, 90] on span "Never" at bounding box center [250, 90] width 155 height 14
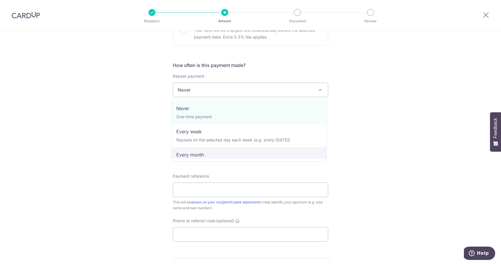
select select "3"
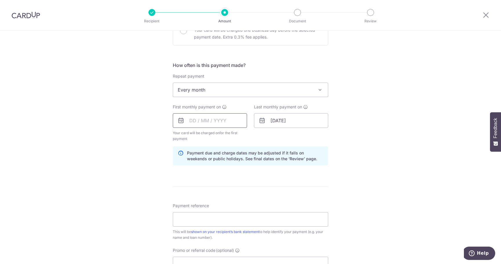
click at [209, 123] on input "text" at bounding box center [210, 120] width 74 height 15
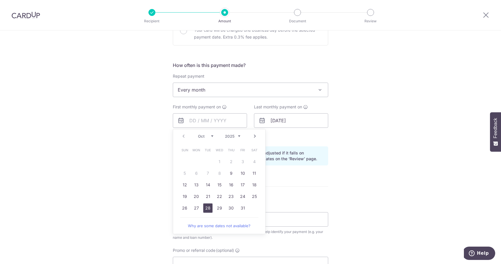
drag, startPoint x: 208, startPoint y: 210, endPoint x: 279, endPoint y: 200, distance: 71.9
click at [208, 210] on link "28" at bounding box center [207, 208] width 9 height 9
type input "[DATE]"
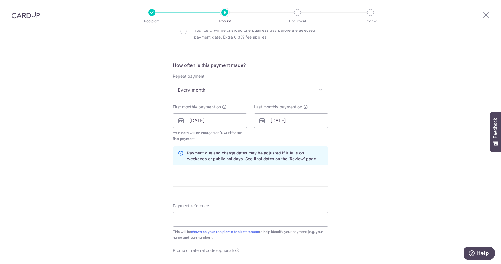
click at [377, 189] on div "Tell us more about your payment Enter payment amount SGD 5,000.00 5000.00 Selec…" at bounding box center [250, 114] width 501 height 554
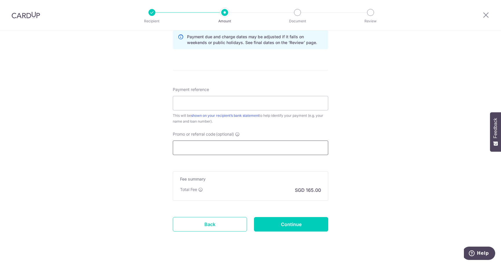
scroll to position [320, 0]
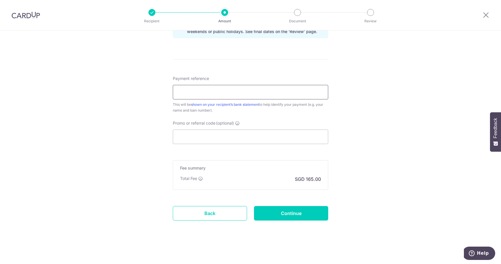
click at [242, 89] on input "Payment reference" at bounding box center [250, 92] width 155 height 15
type input "Rubing LI 6018592115"
click at [297, 213] on input "Continue" at bounding box center [291, 213] width 74 height 15
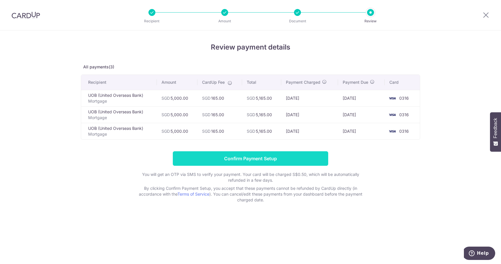
click at [279, 158] on input "Confirm Payment Setup" at bounding box center [250, 158] width 155 height 15
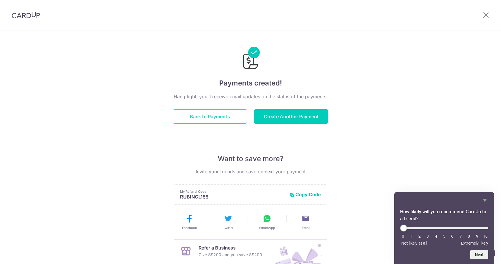
click at [211, 114] on button "Back to Payments" at bounding box center [210, 116] width 74 height 15
